Goal: Information Seeking & Learning: Learn about a topic

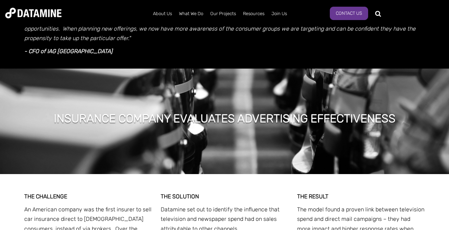
scroll to position [211, 0]
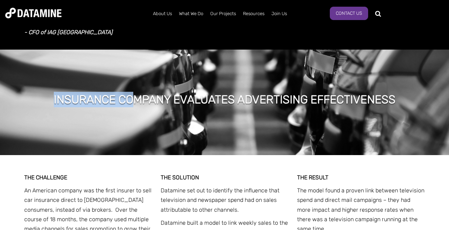
drag, startPoint x: 138, startPoint y: 106, endPoint x: 286, endPoint y: 83, distance: 149.3
click at [286, 83] on div "INSURANCE COMPANY EVALUATES ADVERTISING EFFECTIVENESS" at bounding box center [224, 102] width 449 height 105
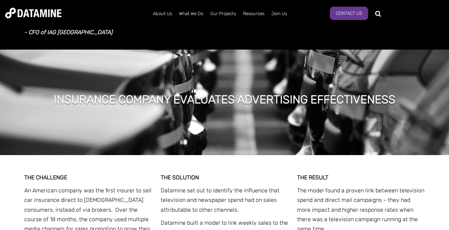
click at [278, 95] on h1 "INSURANCE COMPANY EVALUATES ADVERTISING EFFECTIVENESS" at bounding box center [225, 99] width 342 height 15
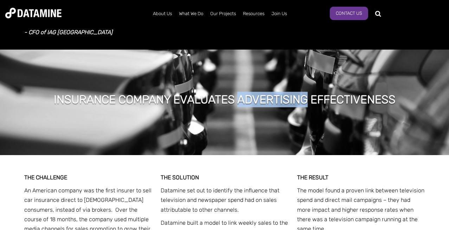
click at [278, 95] on h1 "INSURANCE COMPANY EVALUATES ADVERTISING EFFECTIVENESS" at bounding box center [225, 99] width 342 height 15
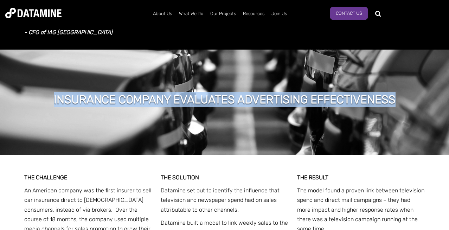
click at [278, 95] on h1 "INSURANCE COMPANY EVALUATES ADVERTISING EFFECTIVENESS" at bounding box center [225, 99] width 342 height 15
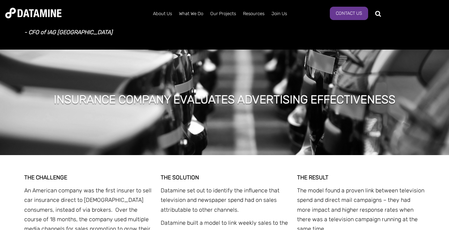
click at [148, 181] on p "THE CHALLENGE" at bounding box center [88, 177] width 128 height 9
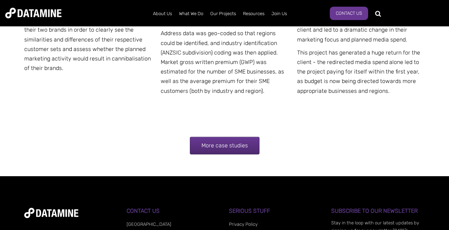
scroll to position [1012, 0]
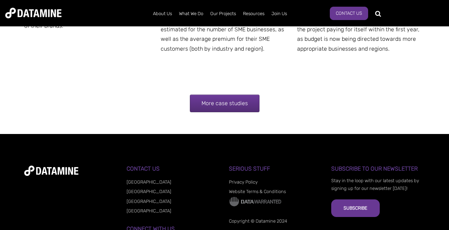
click at [229, 95] on link "More case studies" at bounding box center [225, 104] width 70 height 18
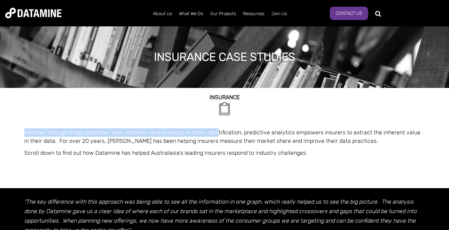
drag, startPoint x: 300, startPoint y: 124, endPoint x: 357, endPoint y: 118, distance: 56.9
click at [357, 118] on span "INSURANCE Whether through single customer view, lifetime value analysis or chur…" at bounding box center [224, 134] width 401 height 93
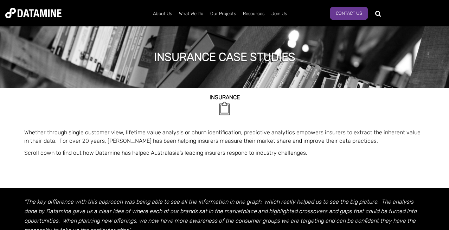
click at [355, 130] on p "Whether through single customer view, lifetime value analysis or churn identifi…" at bounding box center [224, 136] width 401 height 17
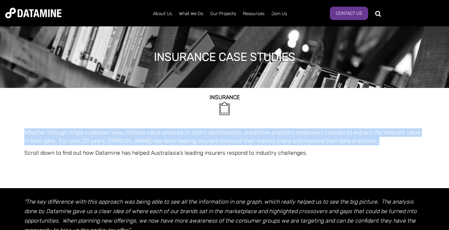
click at [355, 130] on p "Whether through single customer view, lifetime value analysis or churn identifi…" at bounding box center [224, 136] width 401 height 17
